Goal: Task Accomplishment & Management: Manage account settings

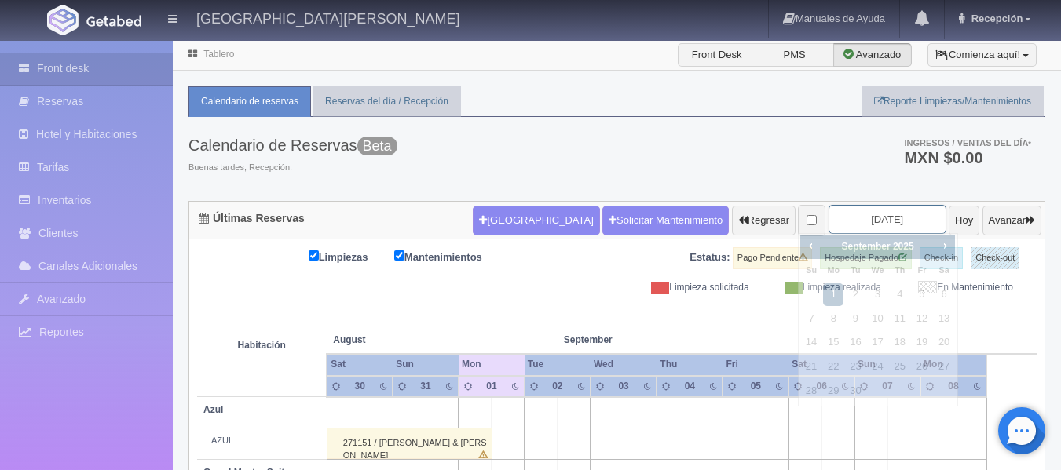
click at [859, 221] on input "2025-09-01" at bounding box center [887, 219] width 118 height 29
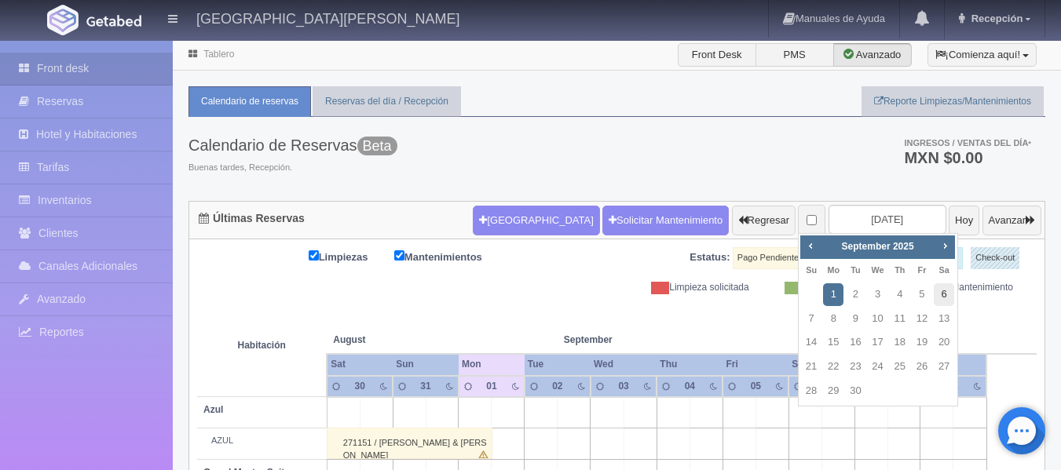
click at [943, 297] on link "6" at bounding box center [944, 294] width 20 height 23
type input "[DATE]"
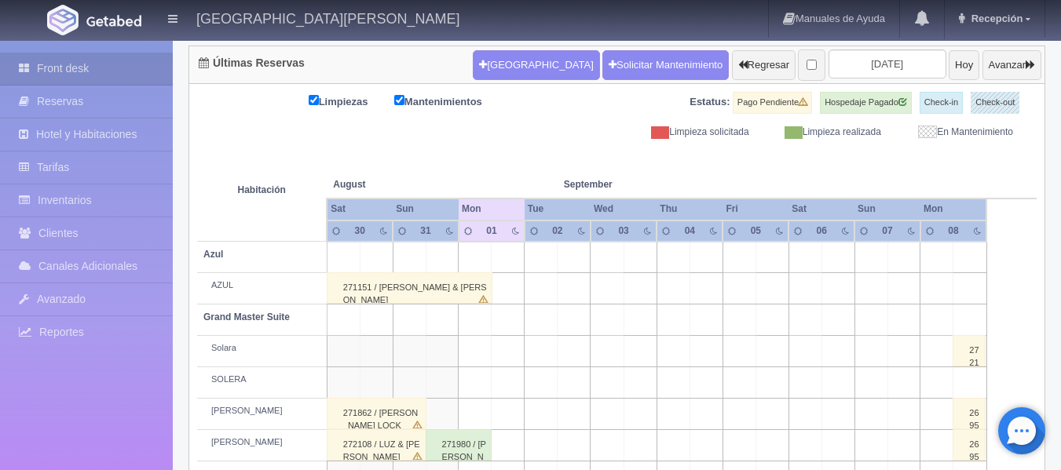
scroll to position [157, 0]
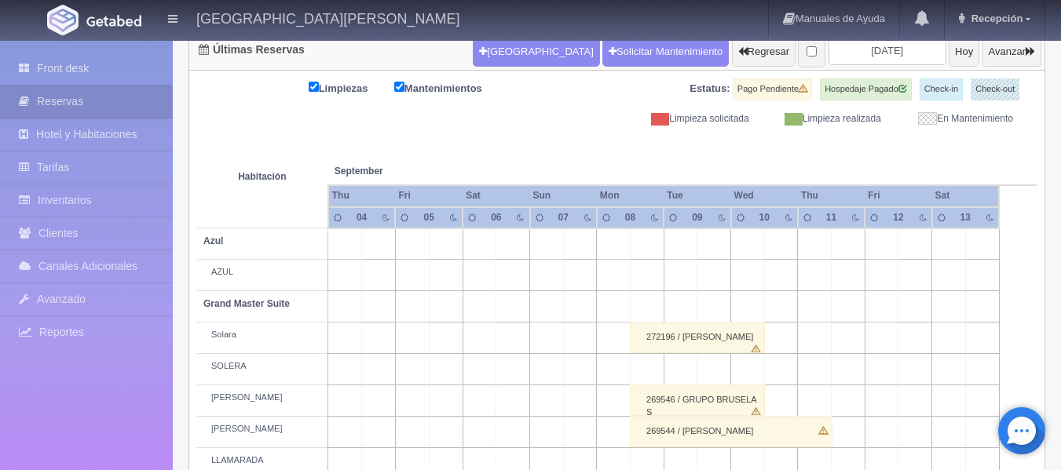
scroll to position [157, 0]
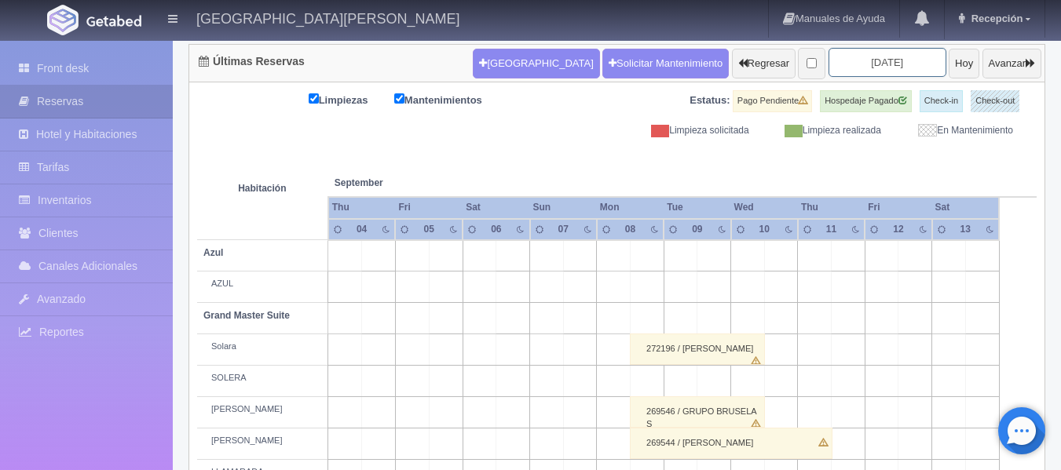
click at [902, 63] on input "[DATE]" at bounding box center [887, 62] width 118 height 29
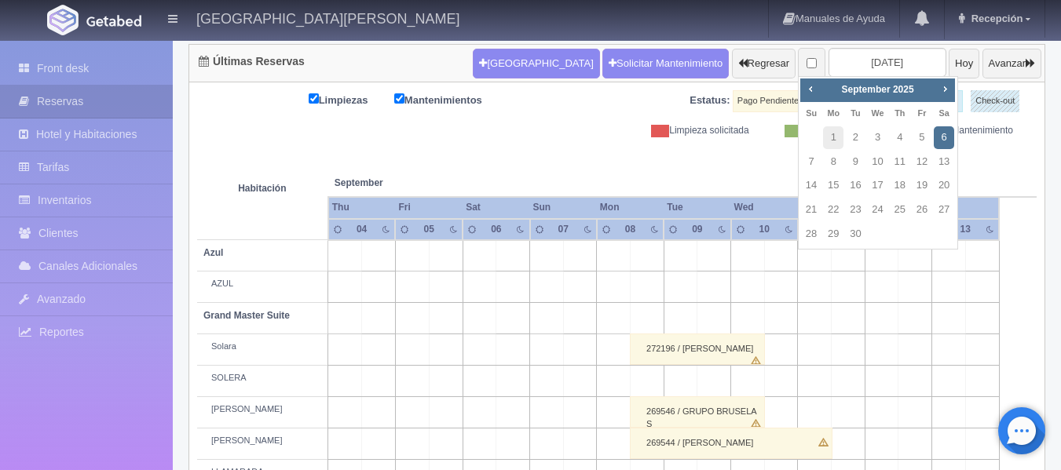
click at [943, 139] on link "6" at bounding box center [944, 137] width 20 height 23
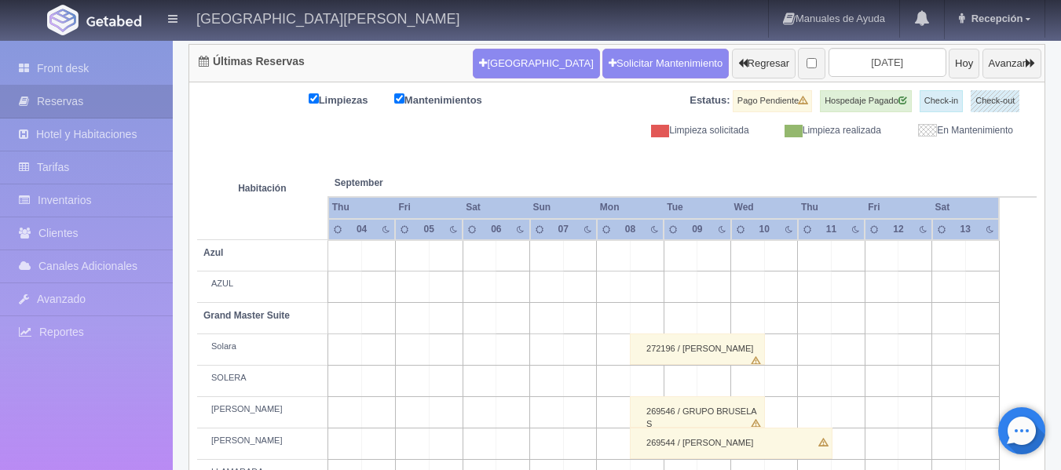
scroll to position [209, 0]
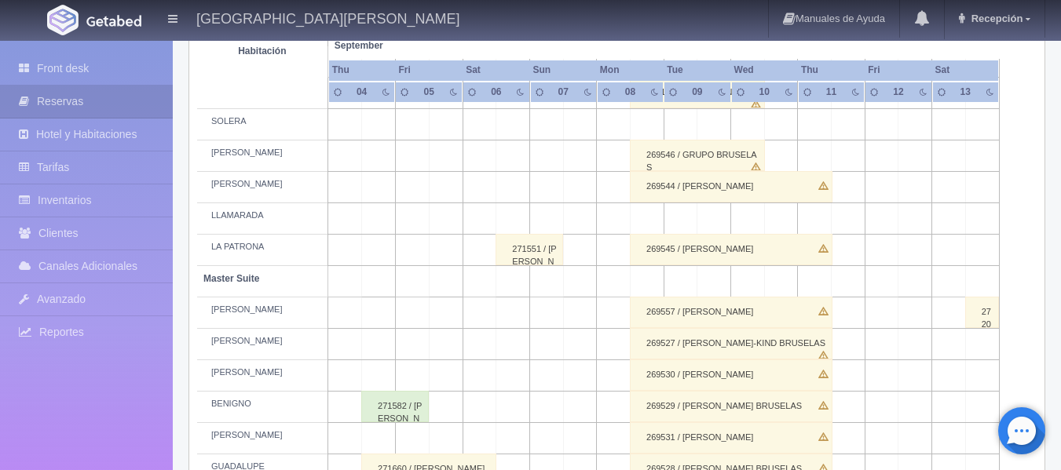
scroll to position [471, 0]
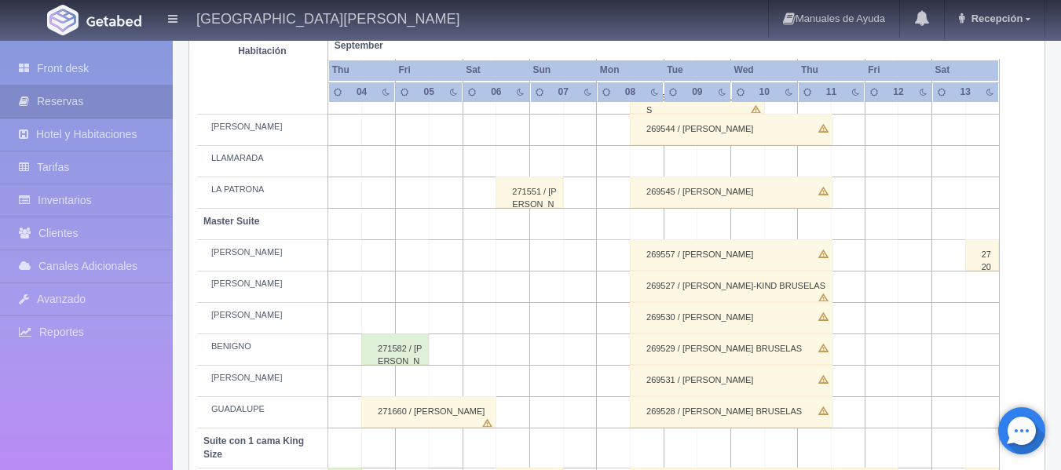
click at [552, 199] on div "271551 / [PERSON_NAME]" at bounding box center [529, 192] width 68 height 31
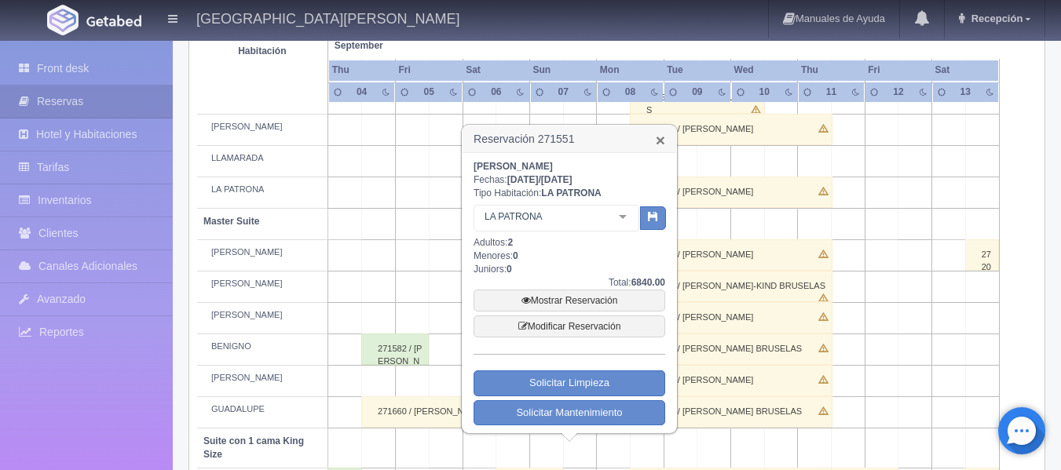
click at [661, 137] on link "×" at bounding box center [660, 140] width 9 height 16
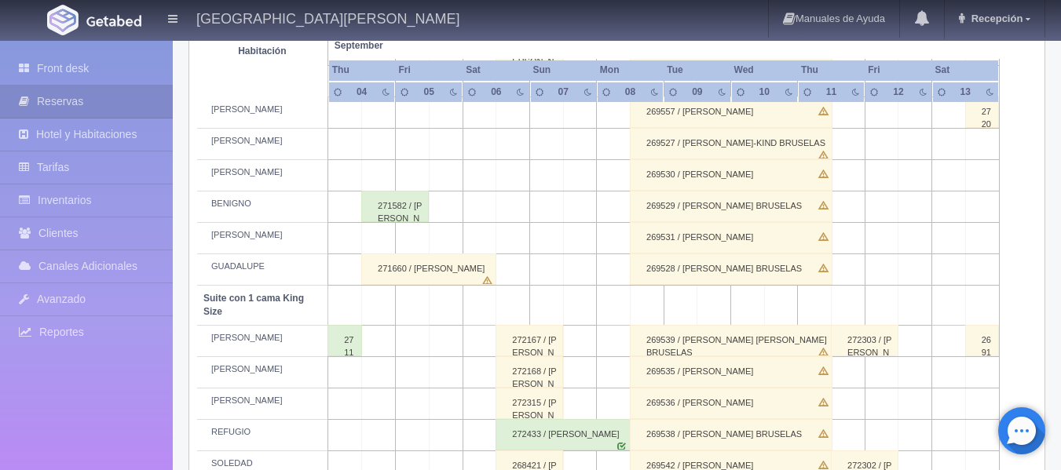
scroll to position [642, 0]
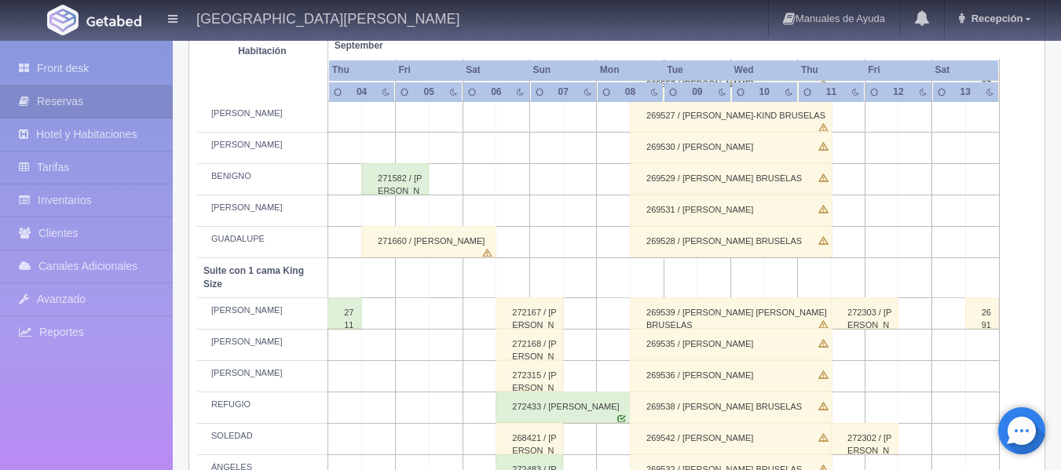
click at [545, 320] on div "272167 / [PERSON_NAME]" at bounding box center [529, 313] width 68 height 31
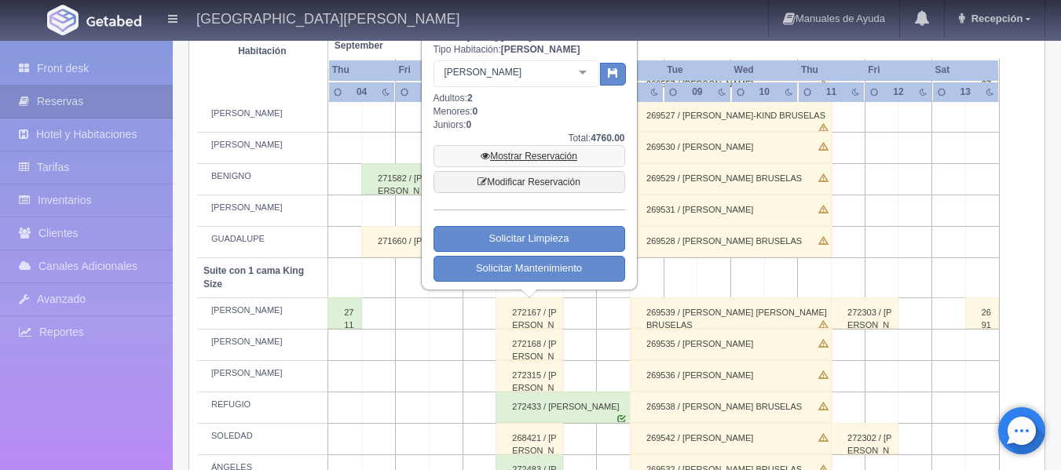
scroll to position [484, 0]
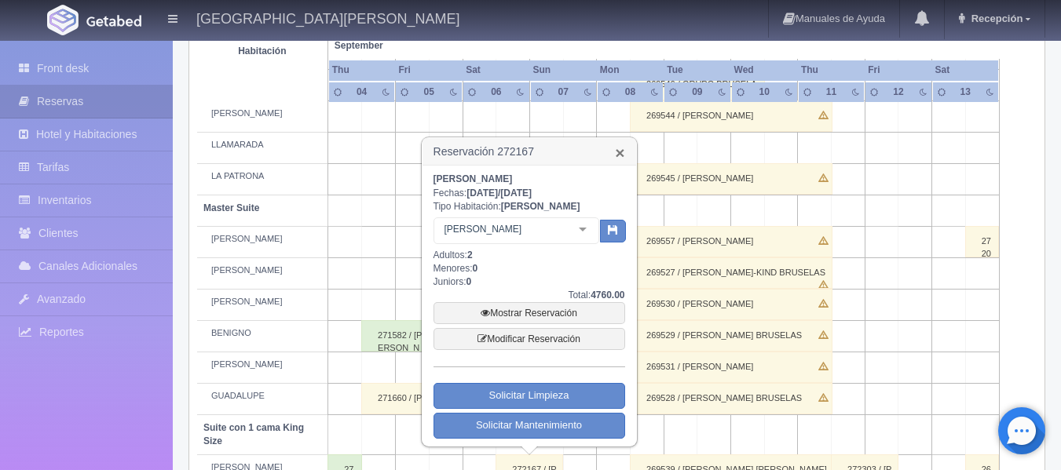
click at [620, 154] on link "×" at bounding box center [619, 152] width 9 height 16
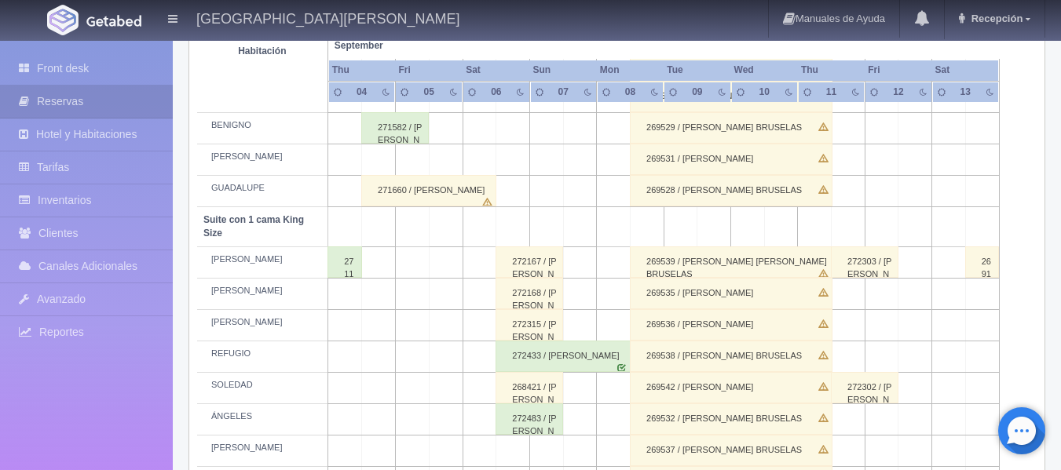
scroll to position [720, 0]
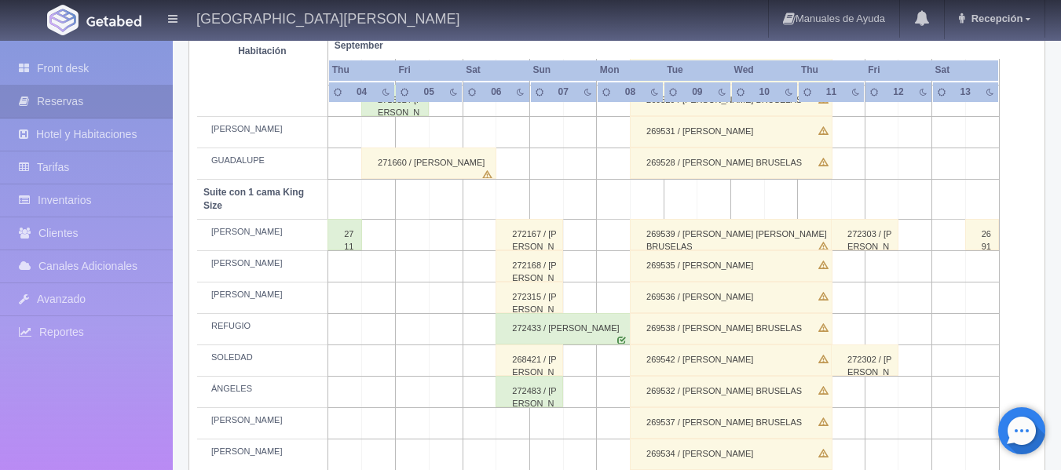
click at [537, 393] on div "272483 / [PERSON_NAME]" at bounding box center [529, 391] width 68 height 31
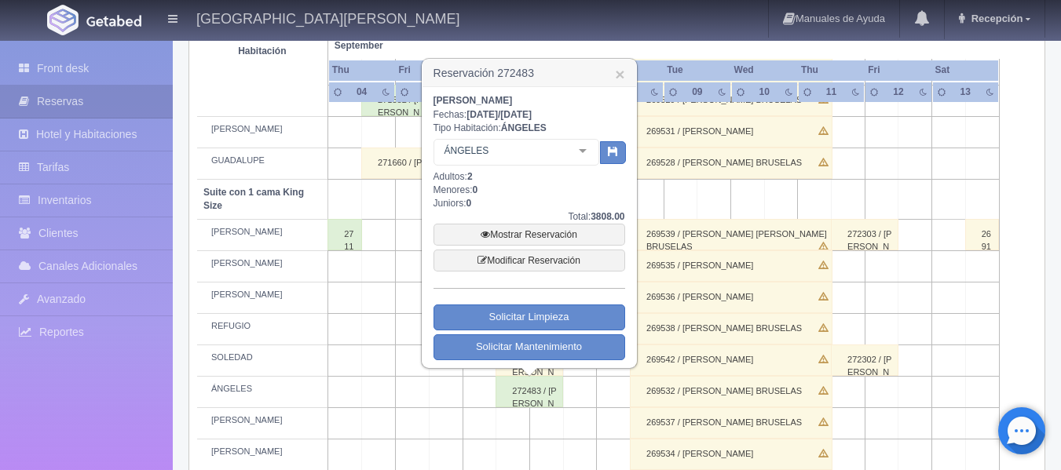
click at [677, 53] on th at bounding box center [714, 30] width 101 height 60
click at [619, 73] on link "×" at bounding box center [619, 74] width 9 height 16
